Goal: Task Accomplishment & Management: Complete application form

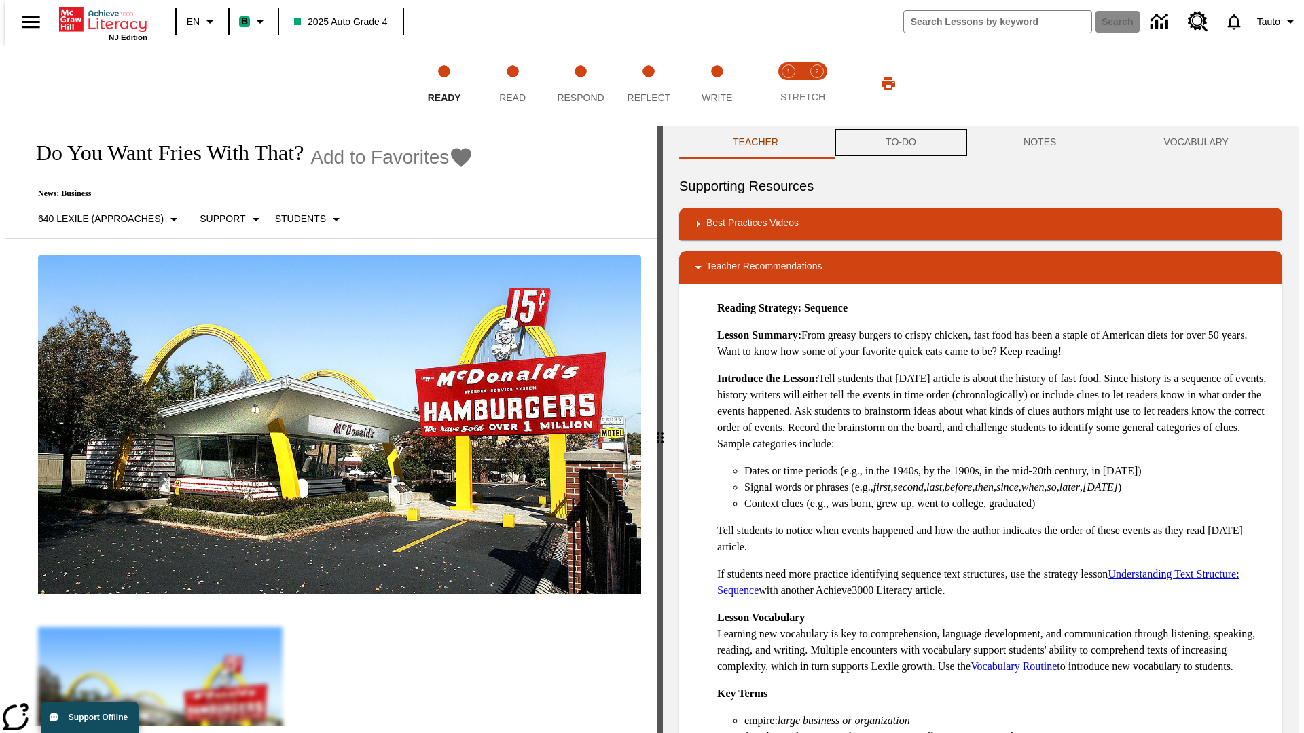
click at [900, 143] on button "TO-DO" at bounding box center [901, 142] width 138 height 33
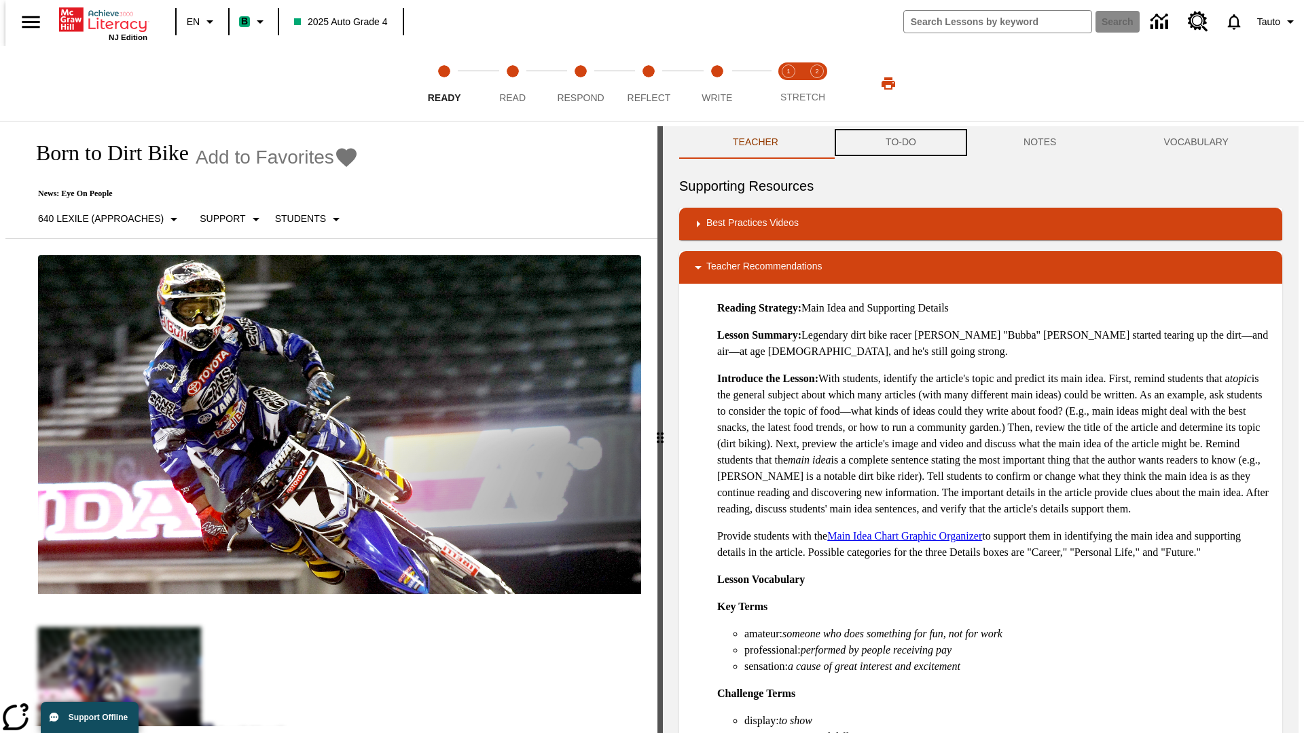
click at [900, 143] on button "TO-DO" at bounding box center [901, 142] width 138 height 33
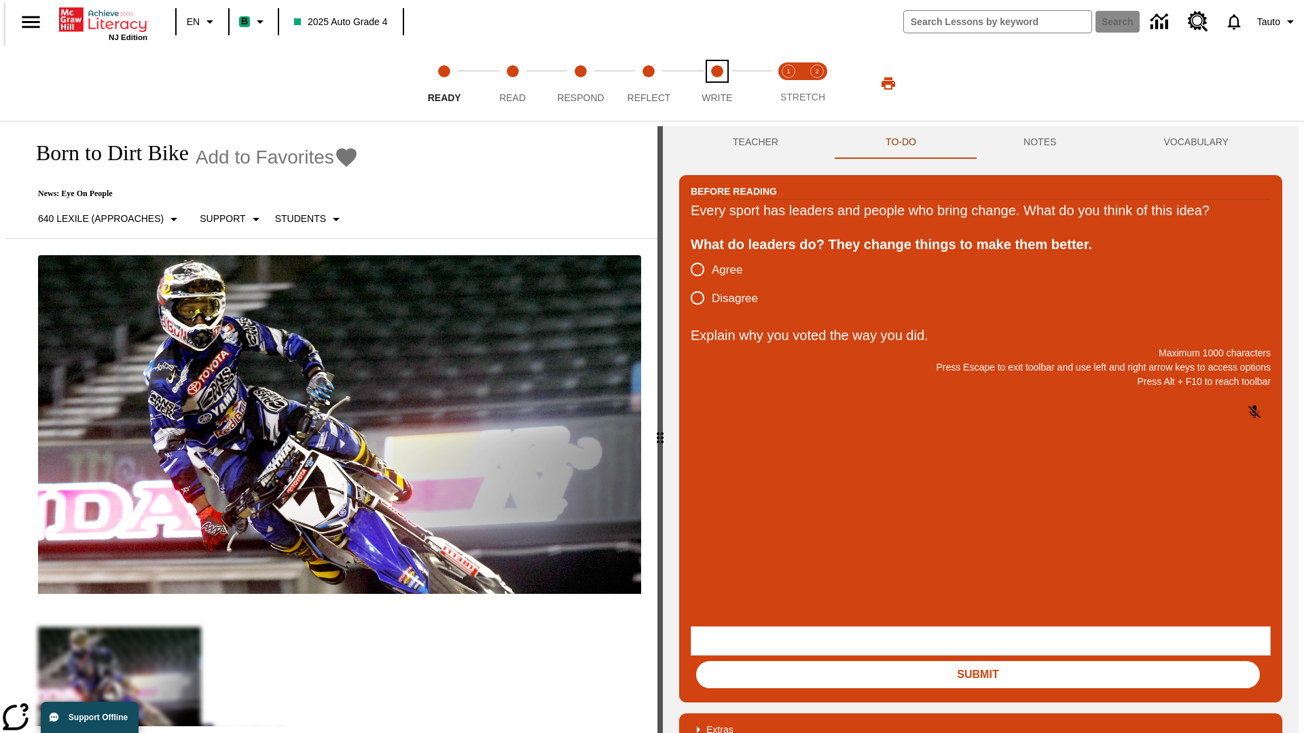
click at [717, 84] on span "Write" at bounding box center [717, 92] width 31 height 24
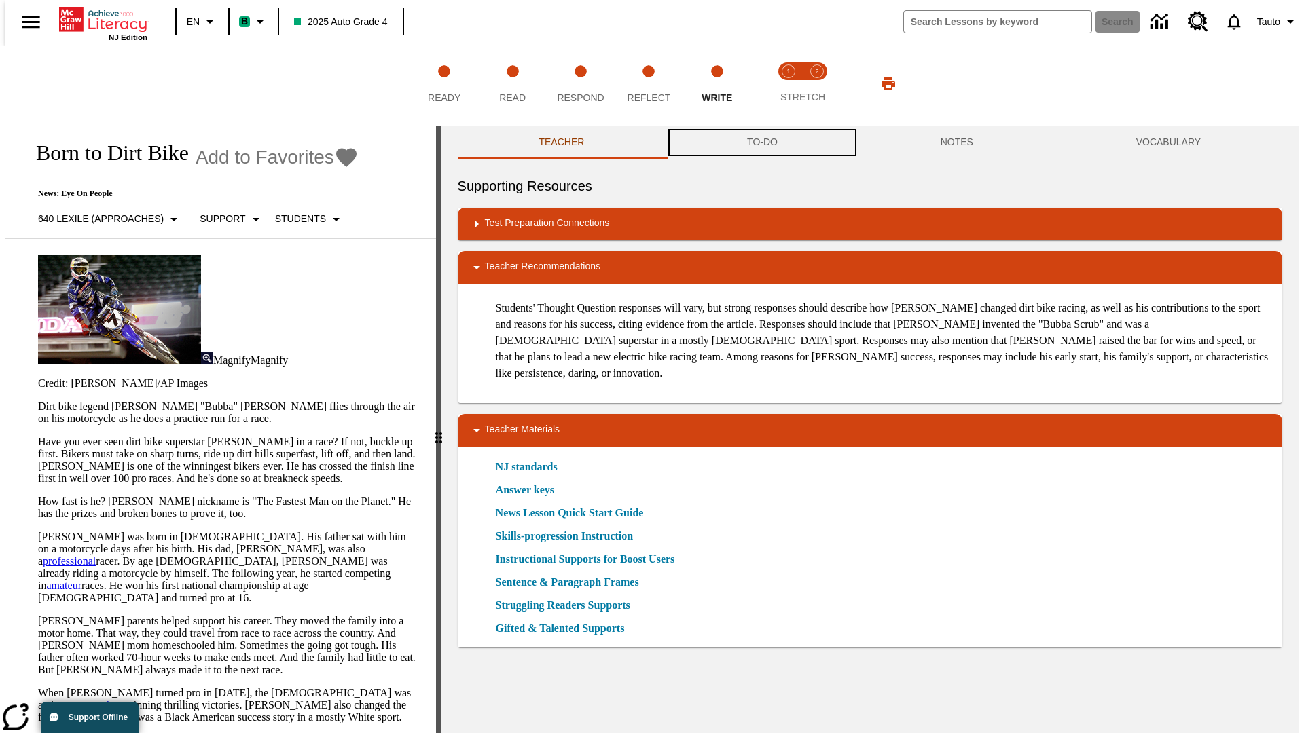
scroll to position [1, 0]
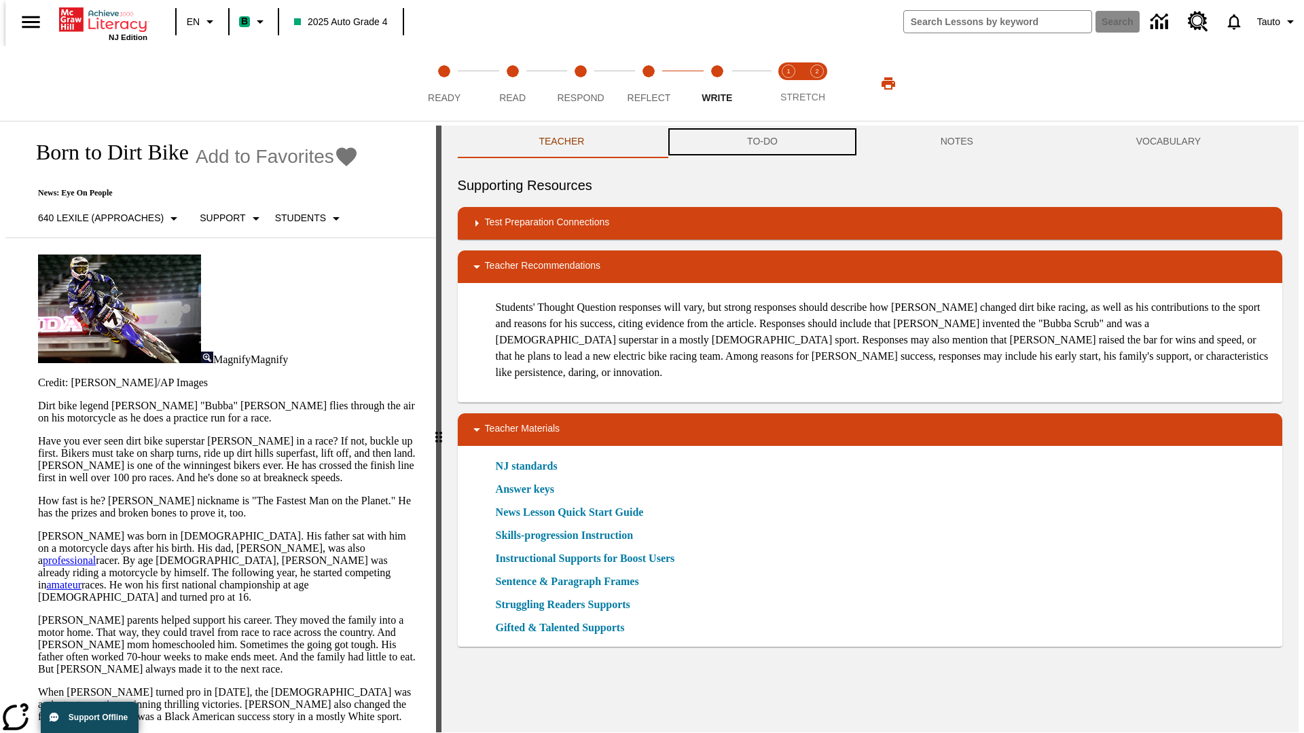
click at [761, 143] on button "TO-DO" at bounding box center [763, 142] width 194 height 33
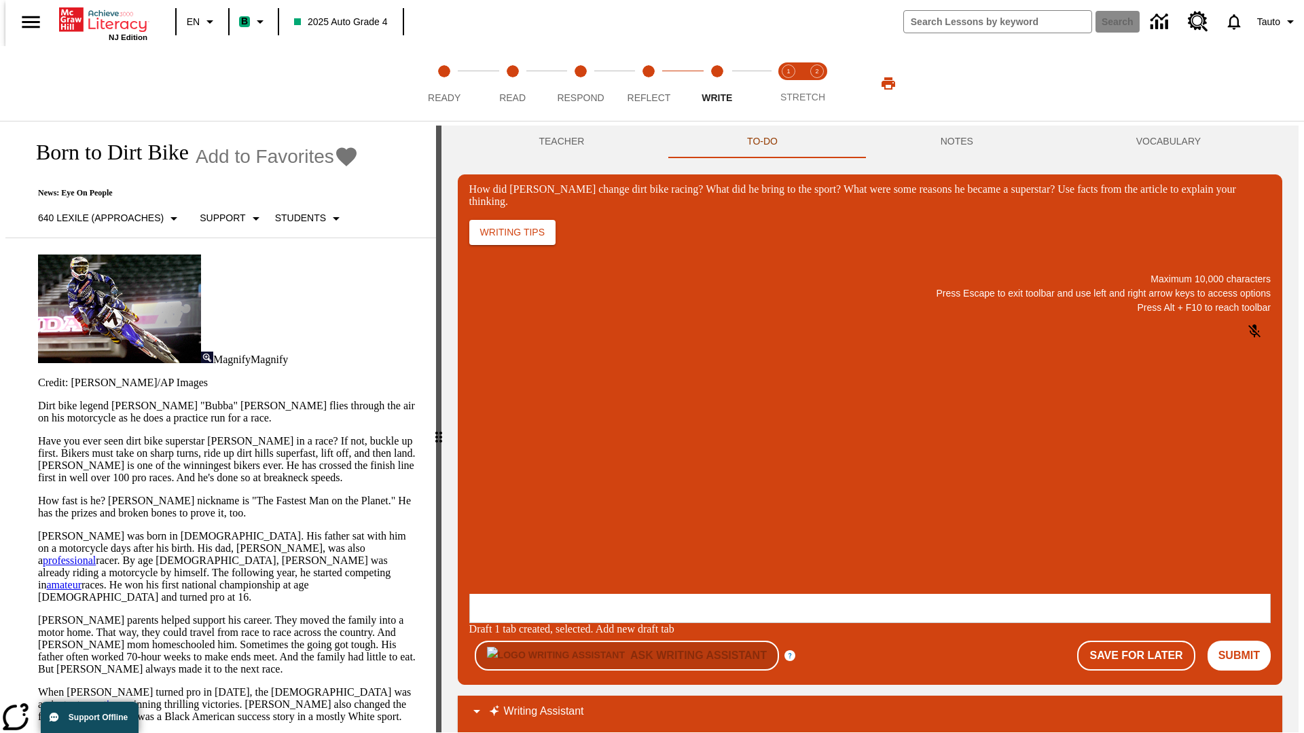
scroll to position [0, 0]
click at [1144, 641] on button "Save For Later" at bounding box center [1135, 656] width 117 height 30
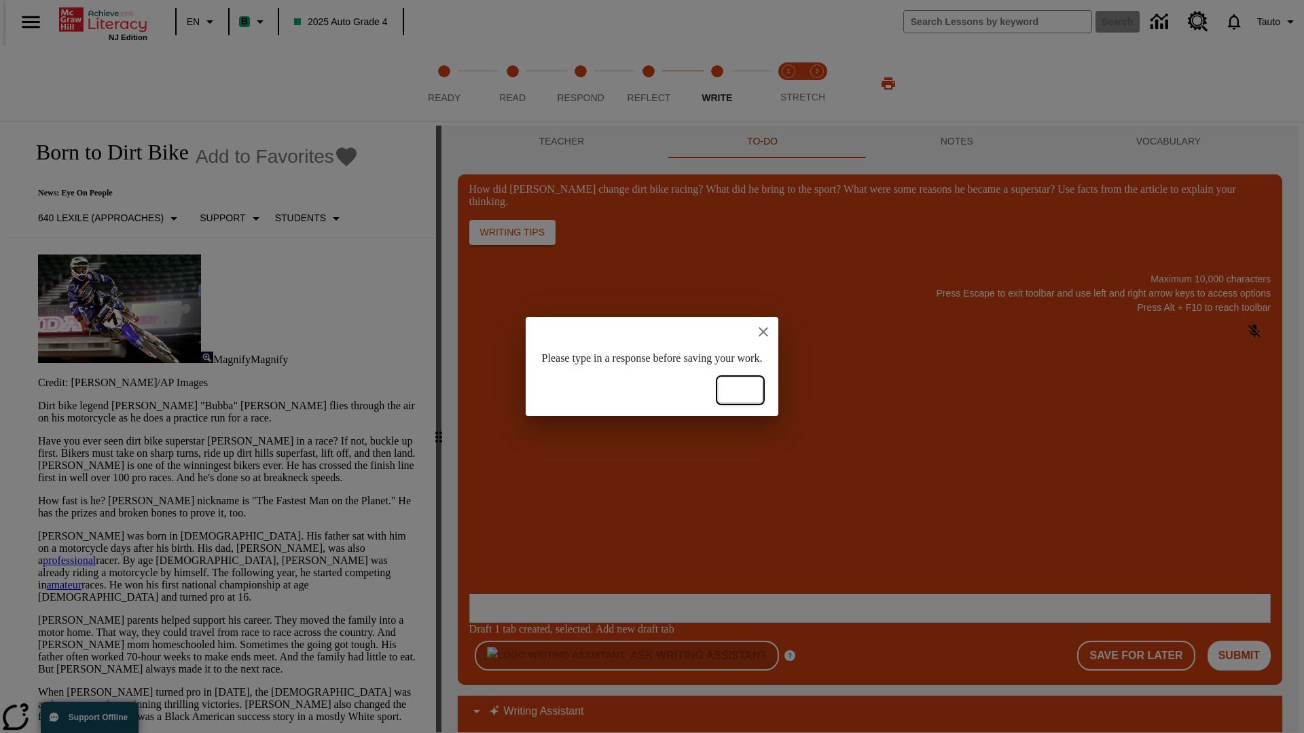
click at [762, 391] on button "Ok" at bounding box center [740, 390] width 43 height 25
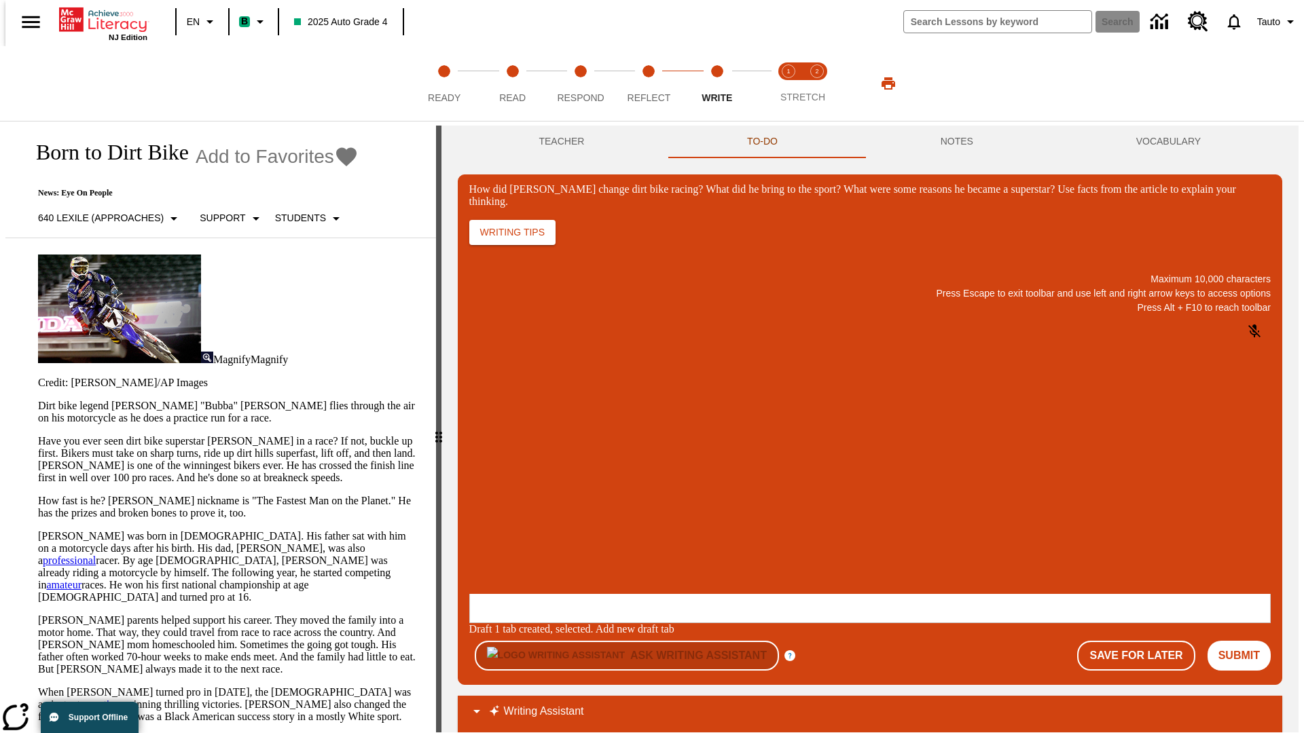
click at [667, 507] on p "How did Stewart change dirt bike racing? What did he bring to the sport? What w…" at bounding box center [570, 506] width 193 height 12
click at [1144, 641] on button "Save For Later" at bounding box center [1135, 656] width 117 height 30
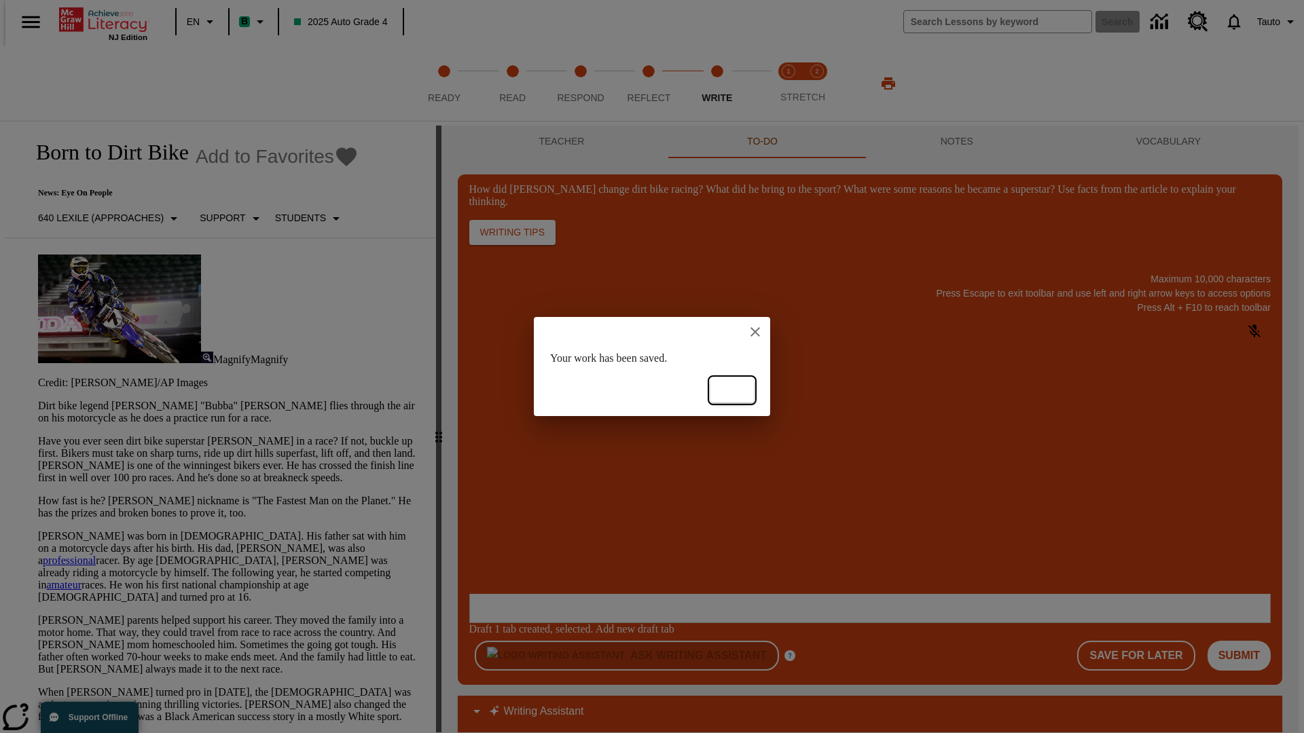
click at [732, 391] on button "Ok" at bounding box center [731, 390] width 43 height 25
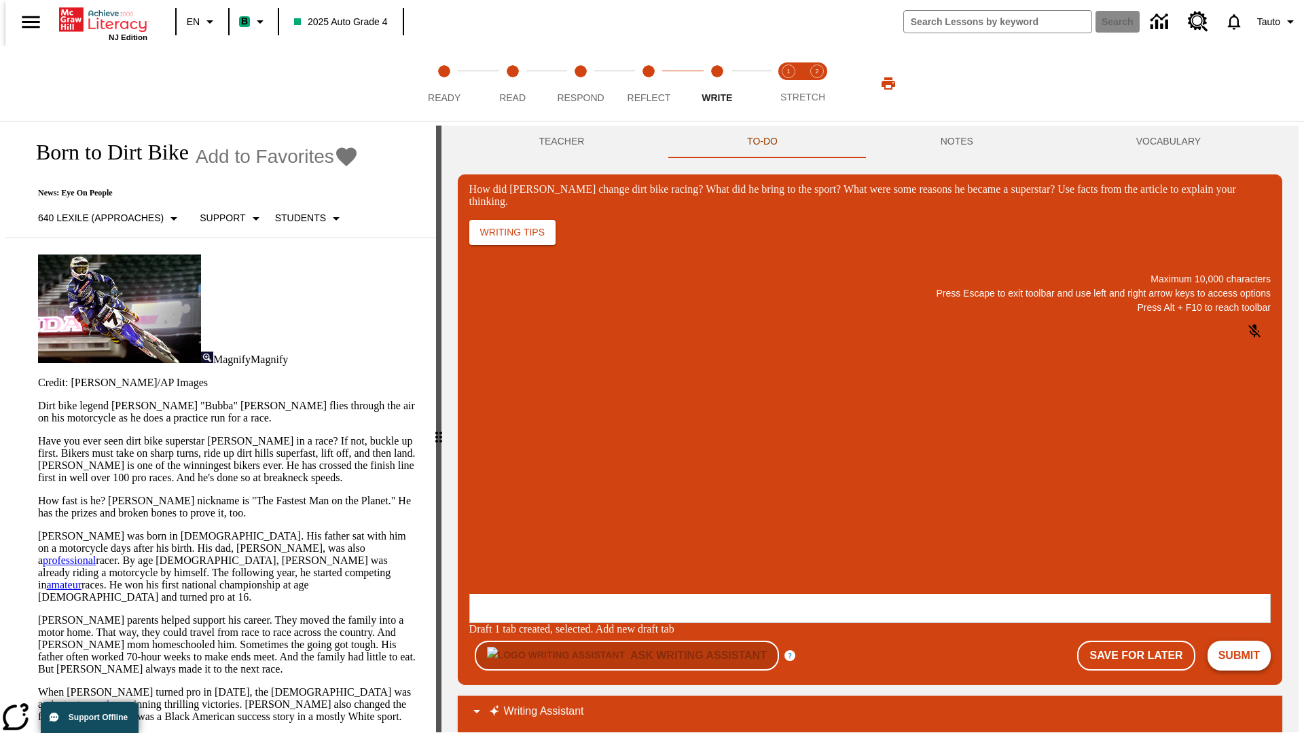
click at [1245, 641] on button "Submit" at bounding box center [1239, 656] width 63 height 30
